Goal: Information Seeking & Learning: Learn about a topic

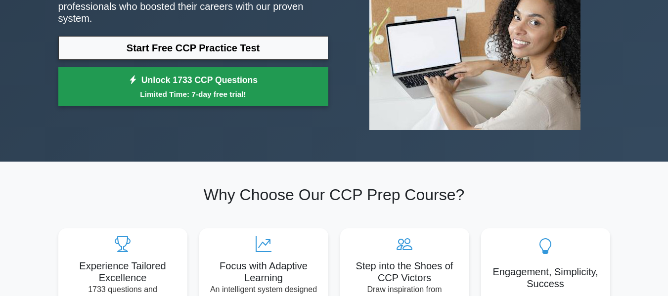
scroll to position [138, 0]
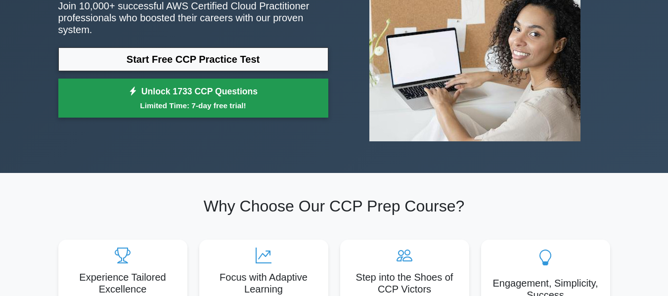
click at [212, 104] on small "Limited Time: 7-day free trial!" at bounding box center [193, 105] width 245 height 11
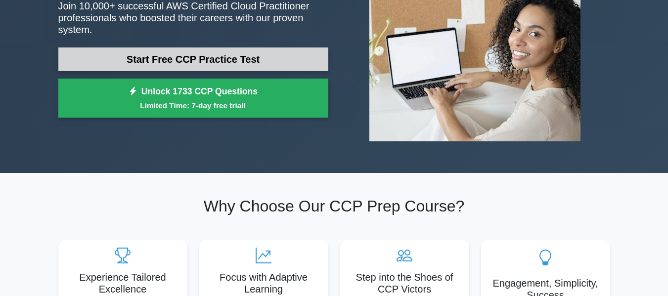
click at [190, 52] on link "Start Free CCP Practice Test" at bounding box center [193, 59] width 270 height 24
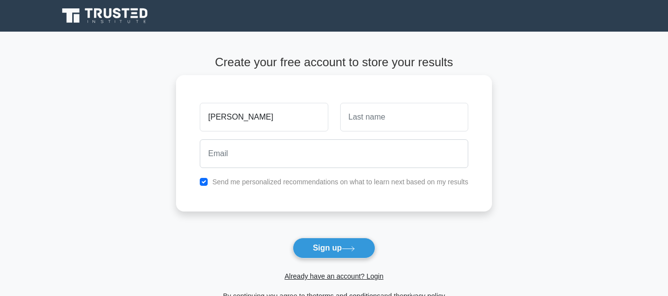
type input "[PERSON_NAME]"
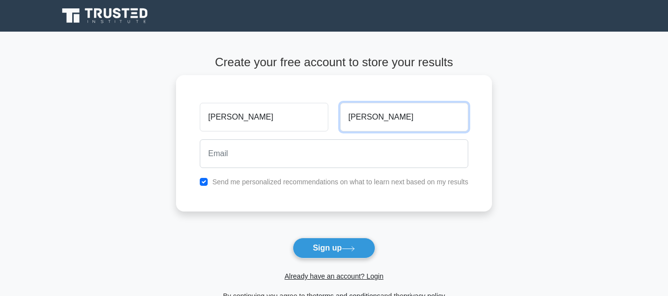
type input "[PERSON_NAME]"
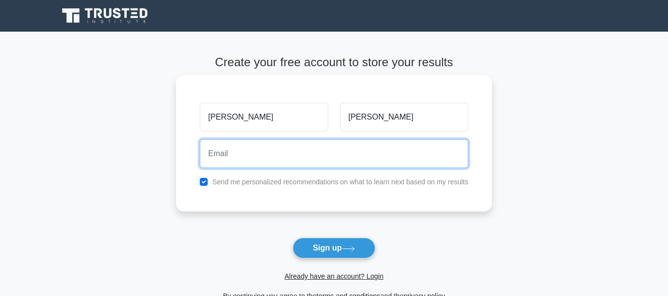
paste input "goyosi9914@gardsiir.com"
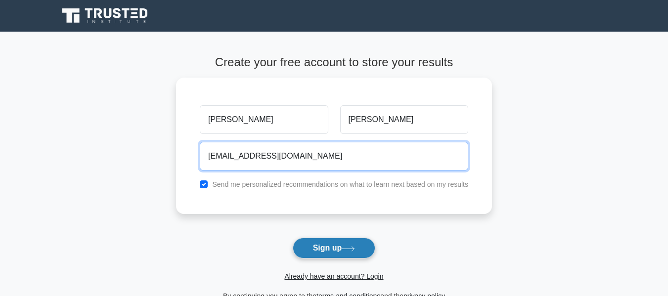
type input "goyosi9914@gardsiir.com"
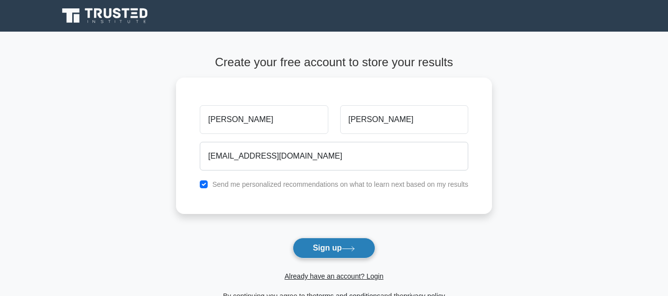
click at [307, 247] on button "Sign up" at bounding box center [334, 248] width 83 height 21
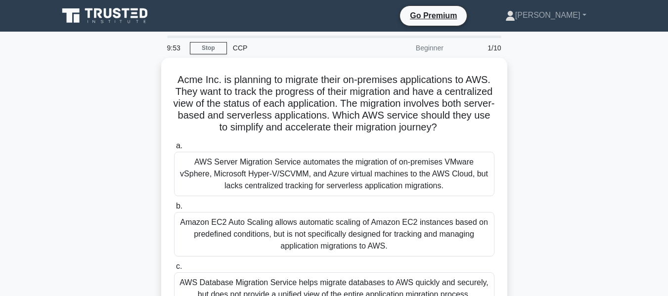
click at [240, 45] on div "CCP" at bounding box center [295, 48] width 136 height 20
click at [214, 51] on link "Stop" at bounding box center [208, 48] width 37 height 12
click at [216, 46] on link "Stop" at bounding box center [208, 48] width 37 height 12
click at [93, 193] on div "Acme Inc. is planning to migrate their on-premises applications to AWS. They wa…" at bounding box center [334, 224] width 564 height 333
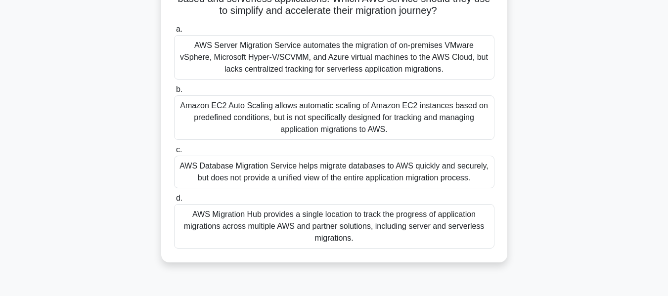
scroll to position [115, 0]
click at [331, 236] on div "AWS Migration Hub provides a single location to track the progress of applicati…" at bounding box center [334, 226] width 321 height 45
click at [174, 201] on input "d. AWS Migration Hub provides a single location to track the progress of applic…" at bounding box center [174, 198] width 0 height 6
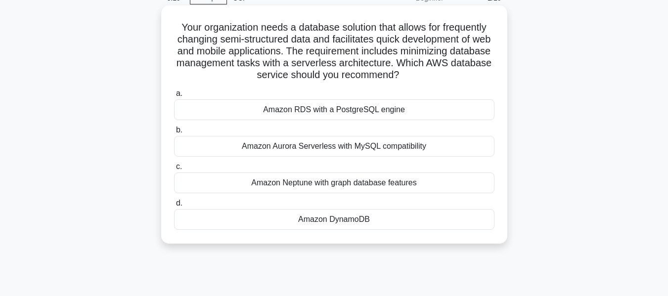
scroll to position [50, 0]
click at [351, 223] on div "Amazon DynamoDB" at bounding box center [334, 219] width 321 height 21
click at [174, 206] on input "d. Amazon DynamoDB" at bounding box center [174, 203] width 0 height 6
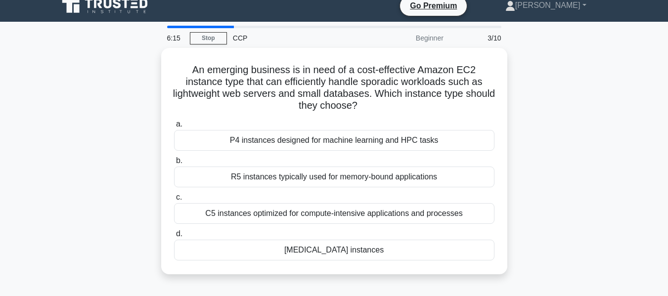
scroll to position [0, 0]
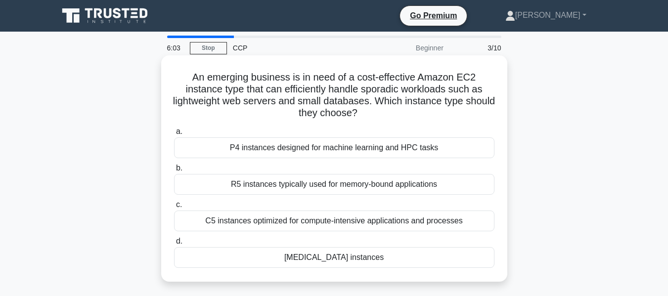
click at [333, 258] on div "T3 instances" at bounding box center [334, 257] width 321 height 21
click at [174, 245] on input "d. T3 instances" at bounding box center [174, 241] width 0 height 6
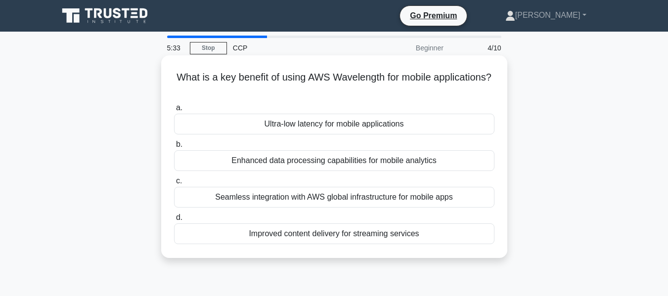
click at [302, 205] on div "Seamless integration with AWS global infrastructure for mobile apps" at bounding box center [334, 197] width 321 height 21
click at [174, 184] on input "c. Seamless integration with AWS global infrastructure for mobile apps" at bounding box center [174, 181] width 0 height 6
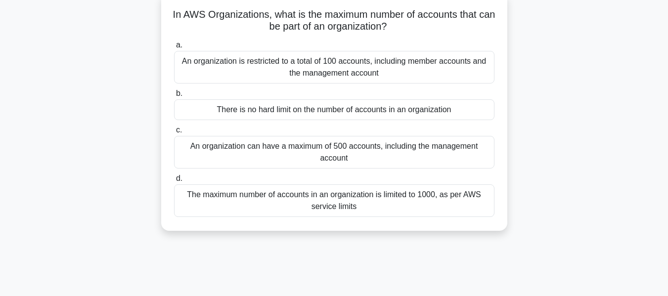
scroll to position [61, 0]
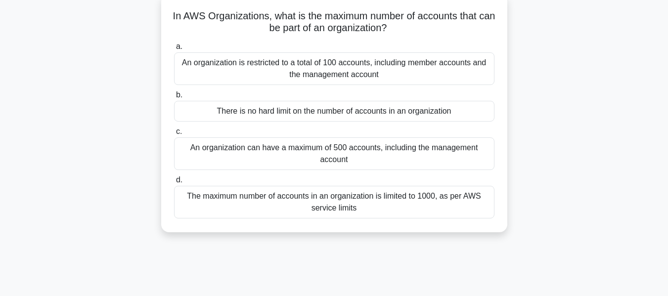
click at [322, 211] on div "The maximum number of accounts in an organization is limited to 1000, as per AW…" at bounding box center [334, 202] width 321 height 33
click at [174, 183] on input "d. The maximum number of accounts in an organization is limited to 1000, as per…" at bounding box center [174, 180] width 0 height 6
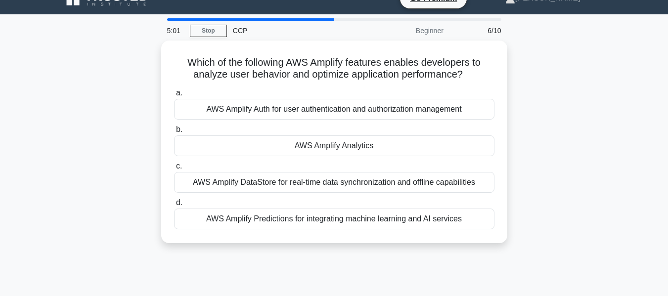
scroll to position [0, 0]
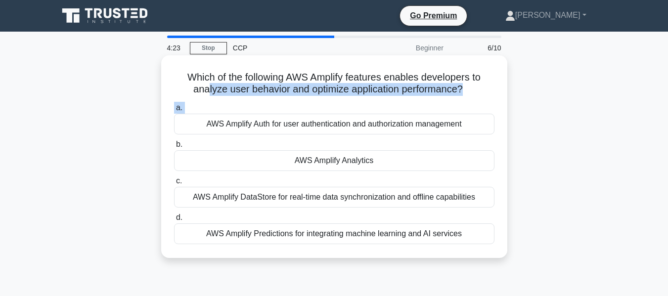
drag, startPoint x: 205, startPoint y: 94, endPoint x: 203, endPoint y: 119, distance: 25.3
click at [203, 119] on div "Which of the following AWS Amplify features enables developers to analyze user …" at bounding box center [334, 156] width 338 height 195
click at [203, 119] on div "AWS Amplify Auth for user authentication and authorization management" at bounding box center [334, 124] width 321 height 21
click at [174, 111] on input "a. AWS Amplify Auth for user authentication and authorization management" at bounding box center [174, 108] width 0 height 6
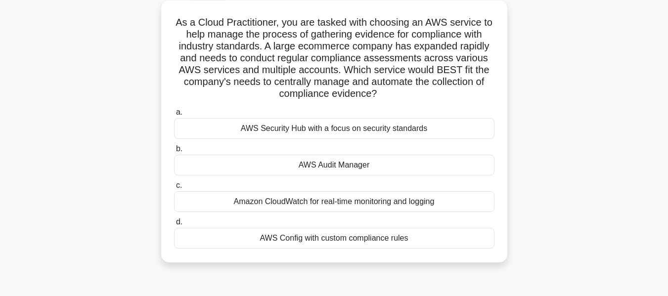
scroll to position [46, 0]
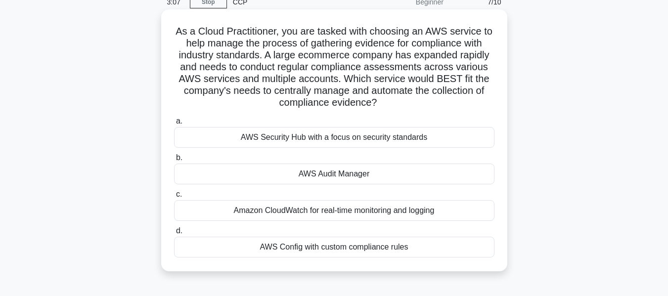
click at [363, 208] on div "Amazon CloudWatch for real-time monitoring and logging" at bounding box center [334, 210] width 321 height 21
click at [174, 198] on input "c. Amazon CloudWatch for real-time monitoring and logging" at bounding box center [174, 194] width 0 height 6
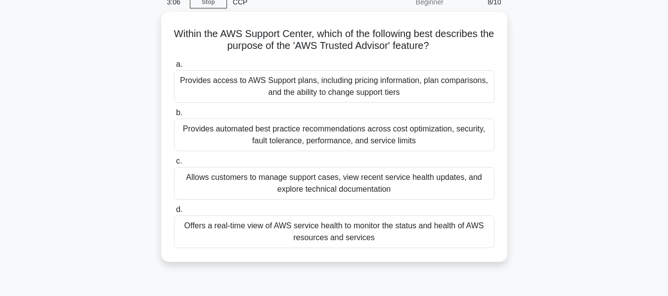
scroll to position [0, 0]
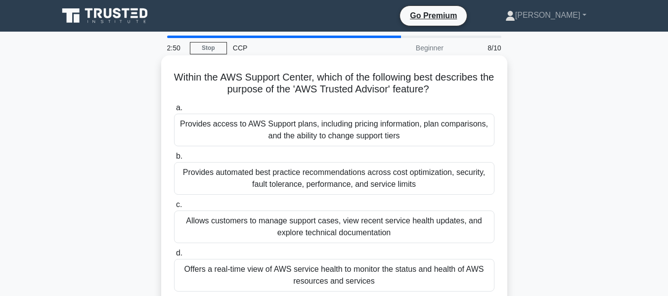
click at [361, 191] on div "Provides automated best practice recommendations across cost optimization, secu…" at bounding box center [334, 178] width 321 height 33
click at [174, 160] on input "b. Provides automated best practice recommendations across cost optimization, s…" at bounding box center [174, 156] width 0 height 6
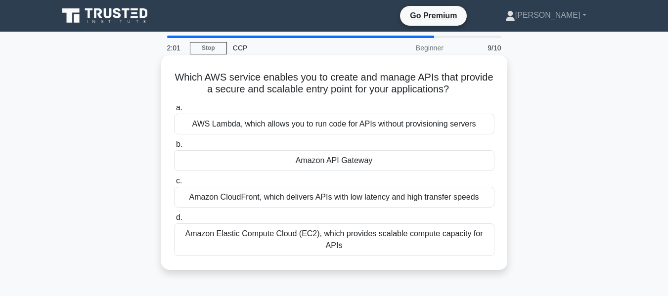
click at [355, 166] on div "Amazon API Gateway" at bounding box center [334, 160] width 321 height 21
click at [174, 148] on input "b. Amazon API Gateway" at bounding box center [174, 144] width 0 height 6
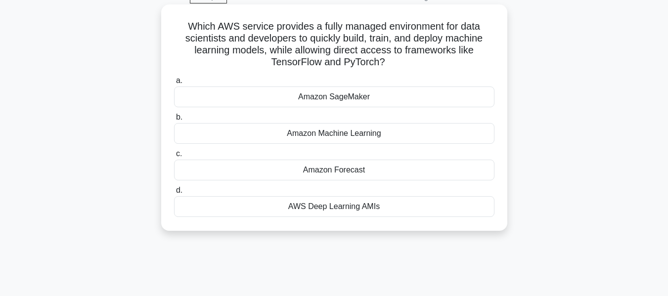
scroll to position [59, 0]
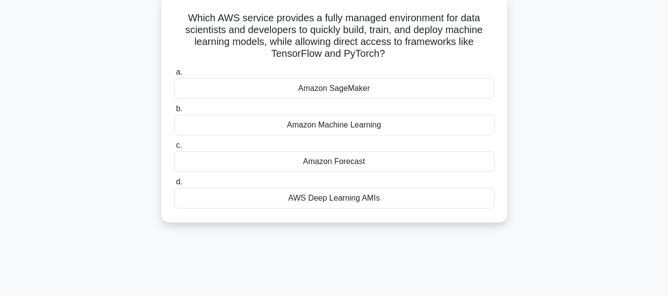
click at [327, 163] on div "Amazon Forecast" at bounding box center [334, 161] width 321 height 21
click at [174, 149] on input "c. Amazon Forecast" at bounding box center [174, 145] width 0 height 6
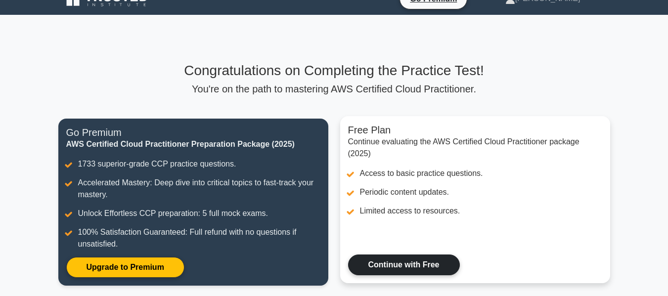
scroll to position [16, 0]
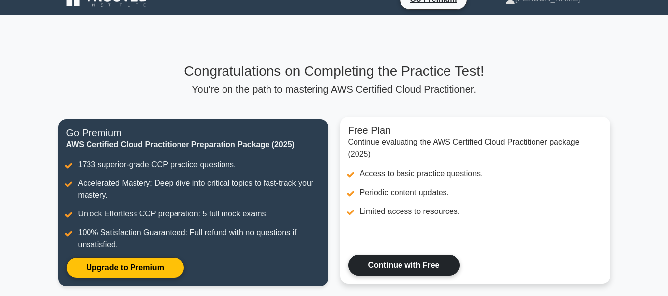
click at [420, 264] on link "Continue with Free" at bounding box center [404, 265] width 112 height 21
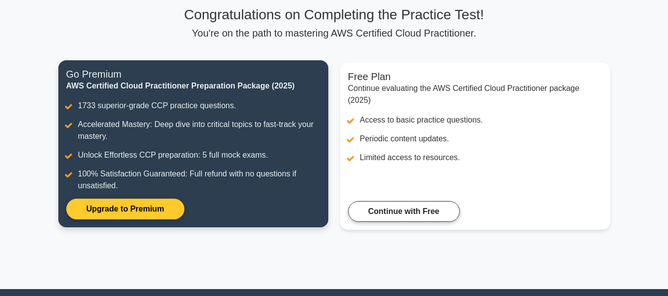
scroll to position [175, 0]
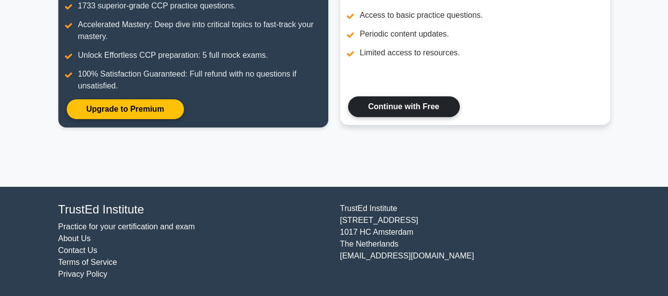
click at [417, 112] on link "Continue with Free" at bounding box center [404, 106] width 112 height 21
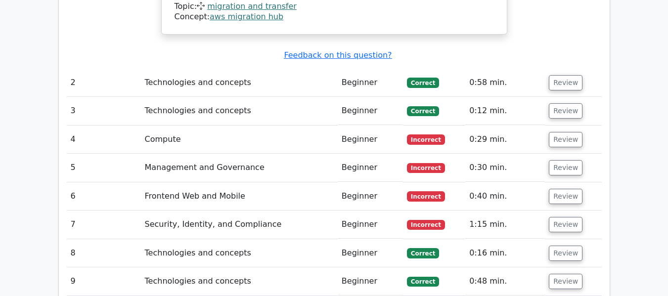
scroll to position [1259, 0]
click at [552, 132] on button "Review" at bounding box center [566, 139] width 34 height 15
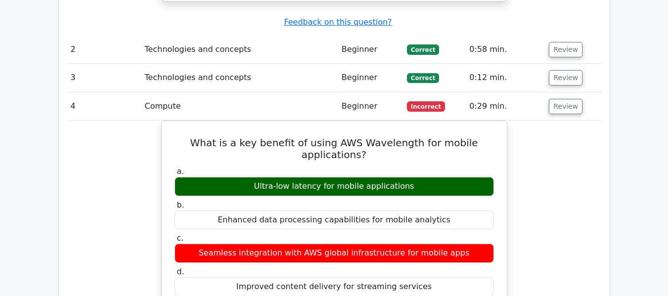
scroll to position [1243, 0]
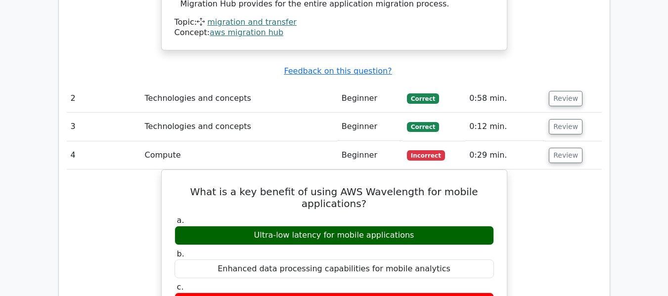
click at [562, 148] on button "Review" at bounding box center [566, 155] width 34 height 15
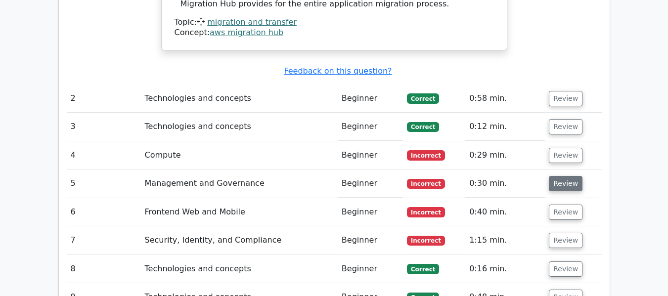
click at [559, 176] on button "Review" at bounding box center [566, 183] width 34 height 15
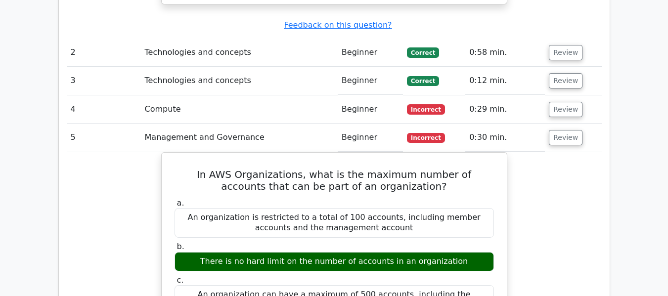
scroll to position [1287, 0]
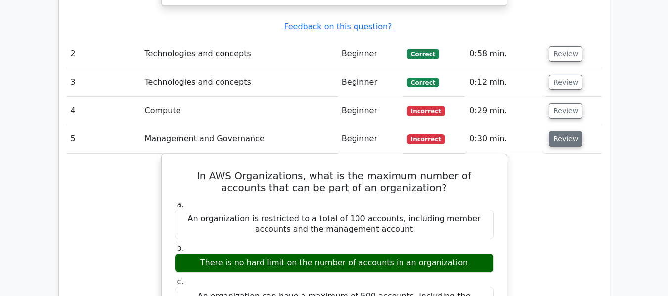
click at [559, 132] on button "Review" at bounding box center [566, 139] width 34 height 15
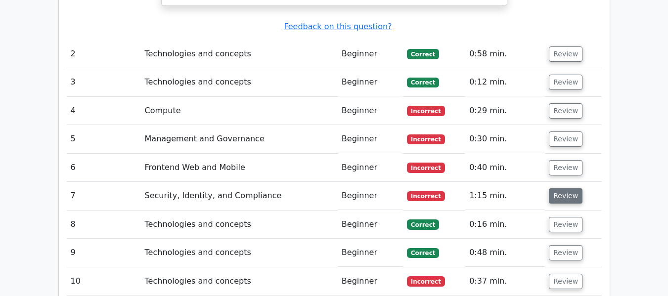
click at [555, 188] on button "Review" at bounding box center [566, 195] width 34 height 15
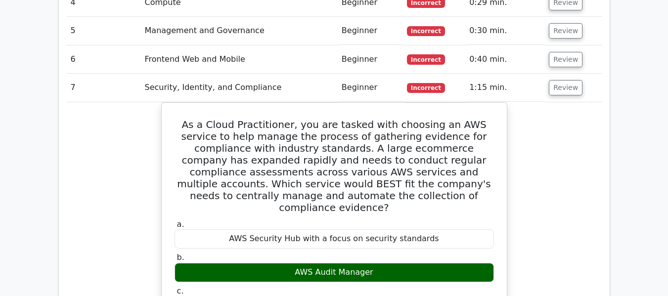
scroll to position [1367, 0]
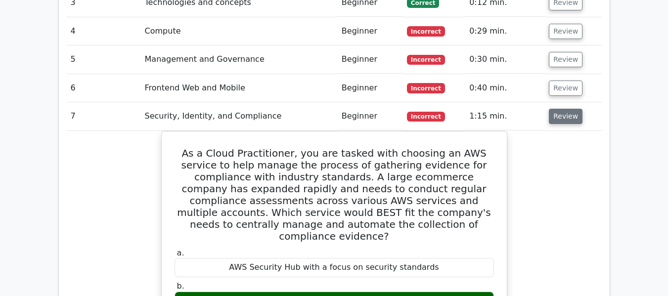
click at [573, 109] on button "Review" at bounding box center [566, 116] width 34 height 15
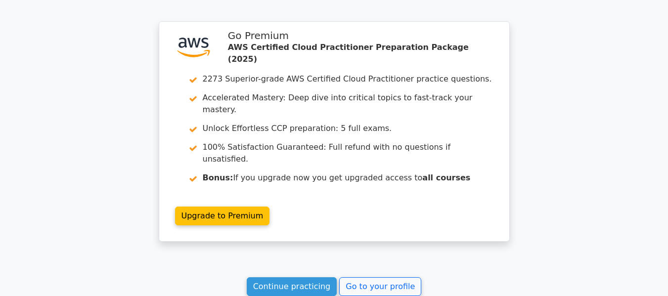
scroll to position [1618, 0]
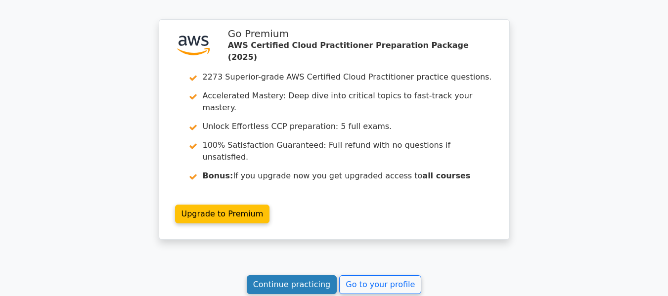
click at [319, 275] on link "Continue practicing" at bounding box center [292, 284] width 91 height 19
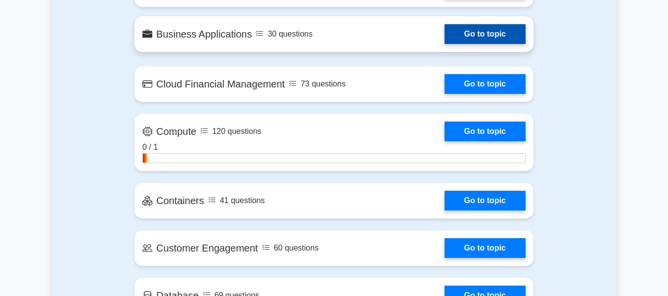
scroll to position [787, 0]
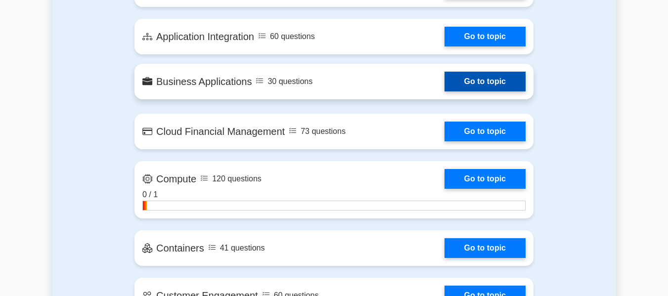
click at [473, 85] on link "Go to topic" at bounding box center [485, 82] width 81 height 20
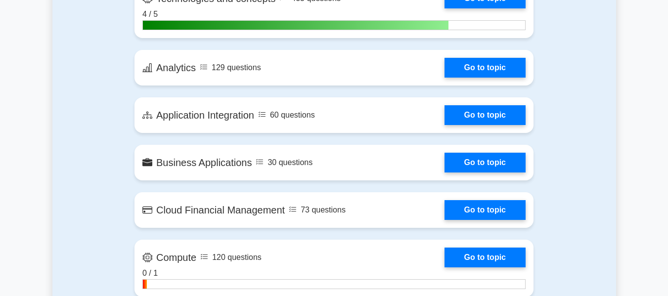
scroll to position [668, 0]
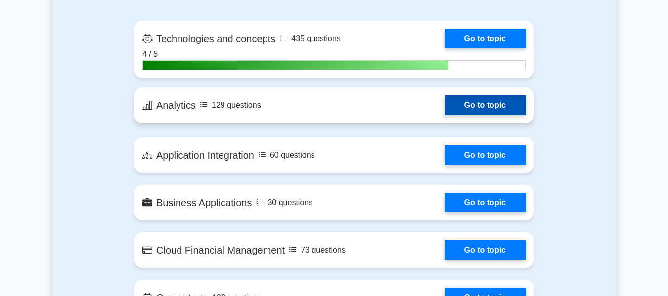
click at [463, 103] on link "Go to topic" at bounding box center [485, 105] width 81 height 20
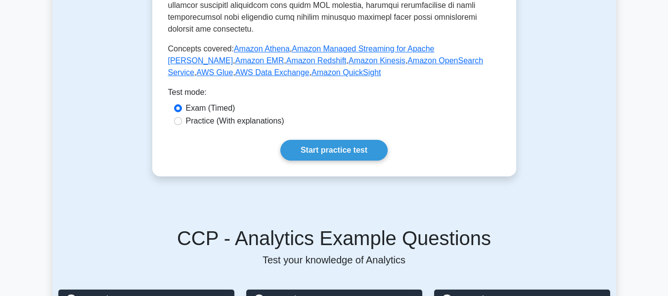
scroll to position [507, 0]
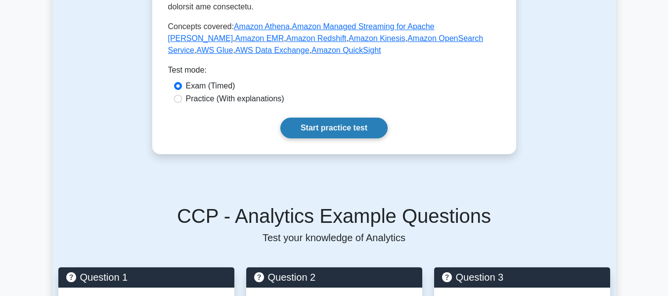
click at [308, 118] on link "Start practice test" at bounding box center [333, 128] width 107 height 21
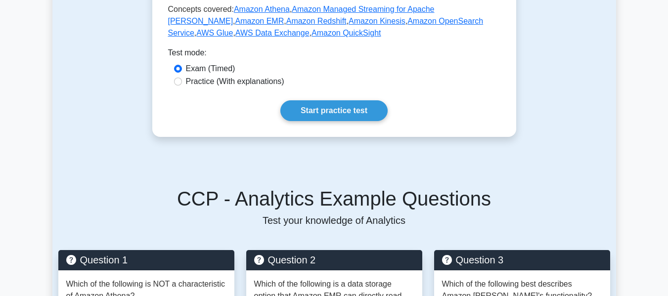
scroll to position [511, 0]
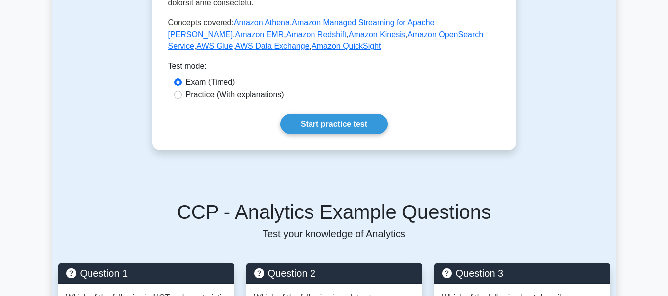
click at [222, 89] on label "Practice (With explanations)" at bounding box center [235, 95] width 98 height 12
click at [182, 91] on input "Practice (With explanations)" at bounding box center [178, 95] width 8 height 8
radio input "true"
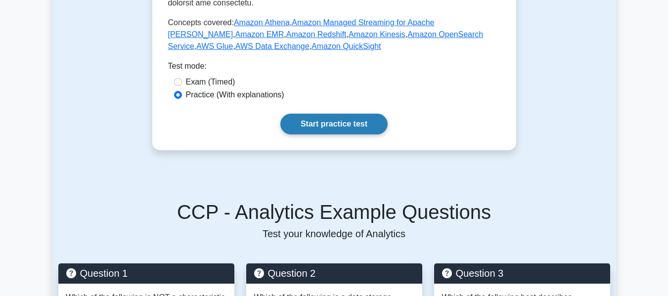
click at [310, 114] on link "Start practice test" at bounding box center [333, 124] width 107 height 21
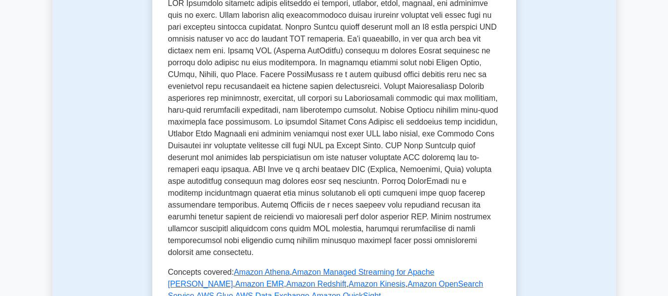
scroll to position [261, 0]
